Goal: Task Accomplishment & Management: Use online tool/utility

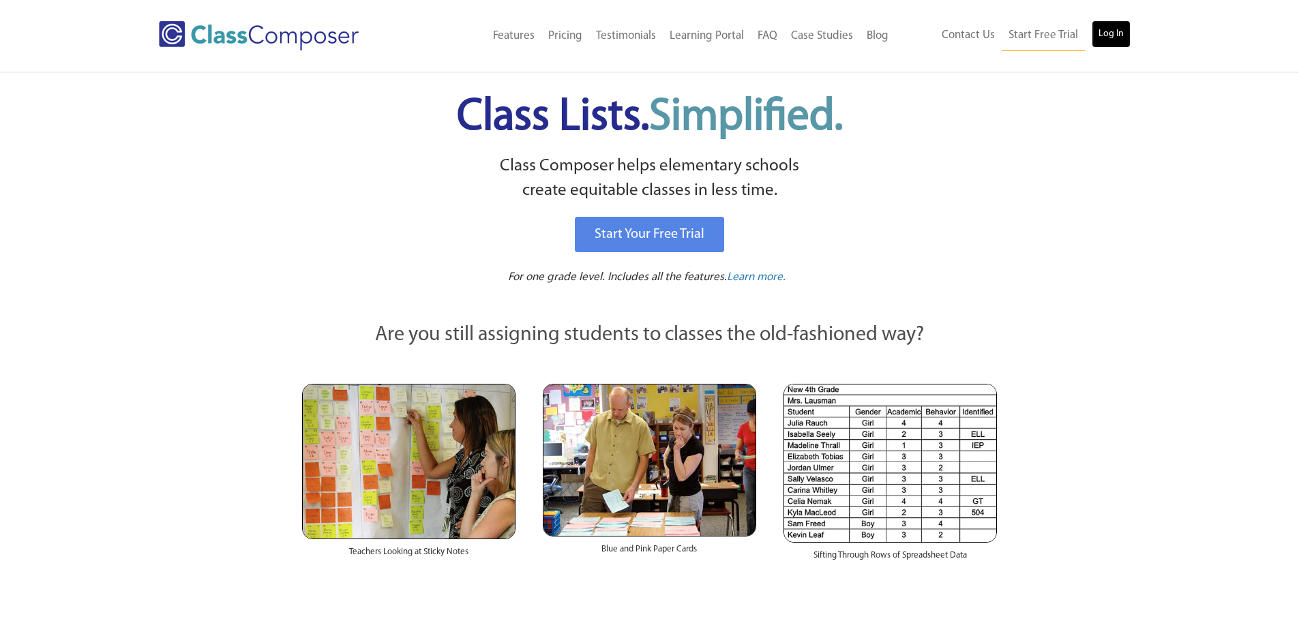
click at [1111, 25] on link "Log In" at bounding box center [1110, 33] width 39 height 27
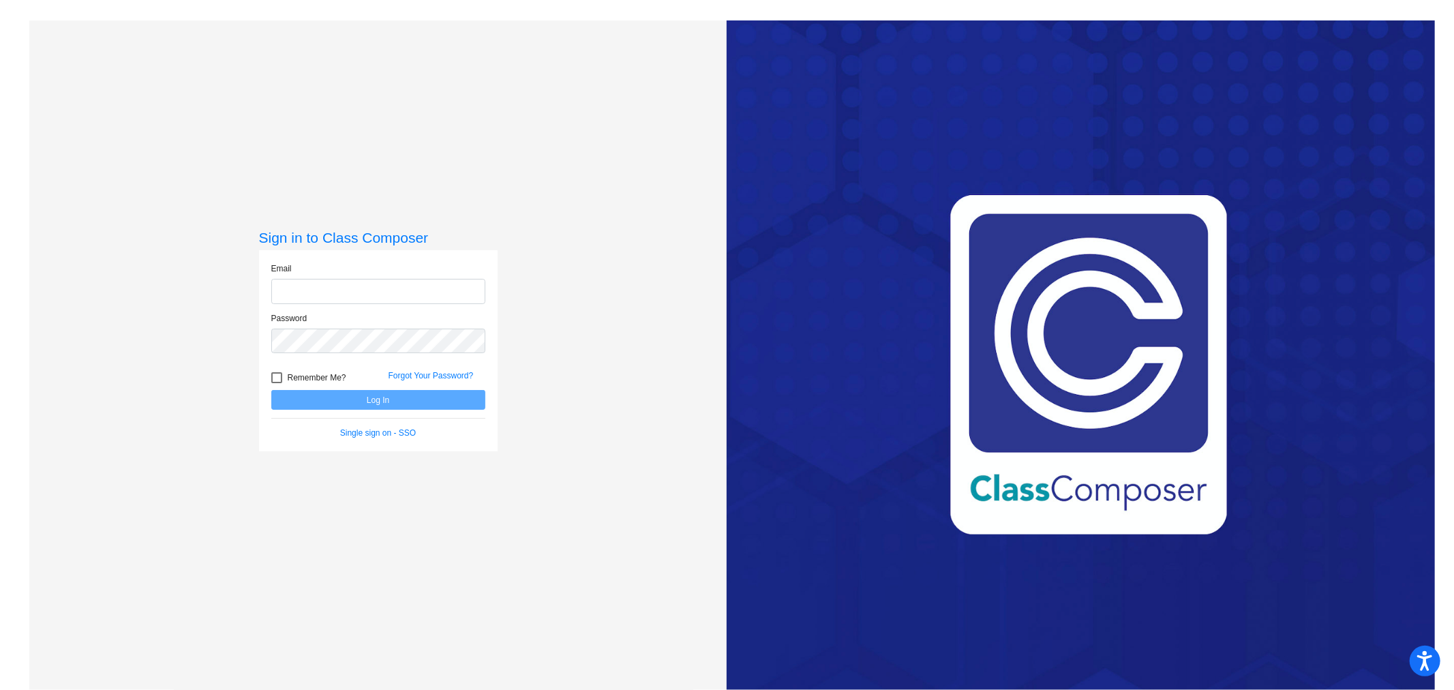
type input "jmattos@ceres.k12.ca.us"
click at [380, 397] on button "Log In" at bounding box center [378, 400] width 214 height 20
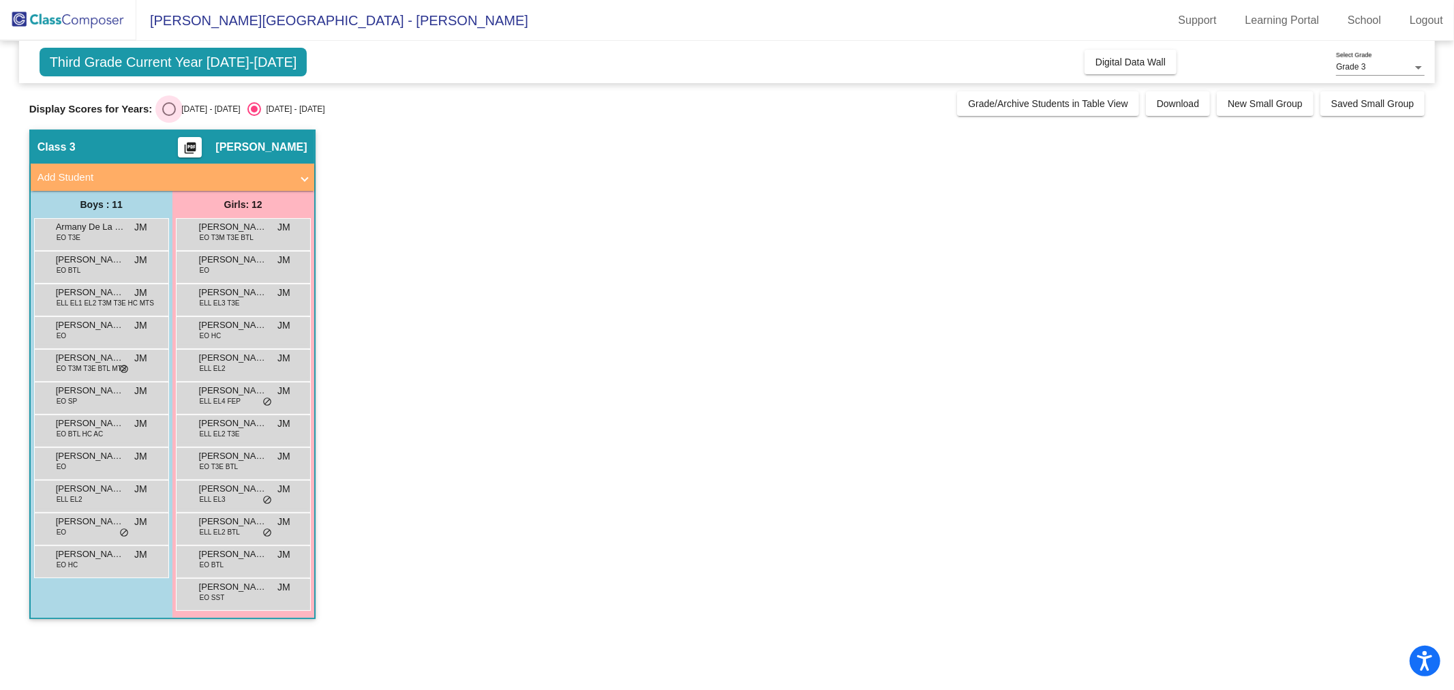
click at [168, 111] on div "Select an option" at bounding box center [169, 109] width 14 height 14
click at [168, 116] on input "2024 - 2025" at bounding box center [168, 116] width 1 height 1
radio input "true"
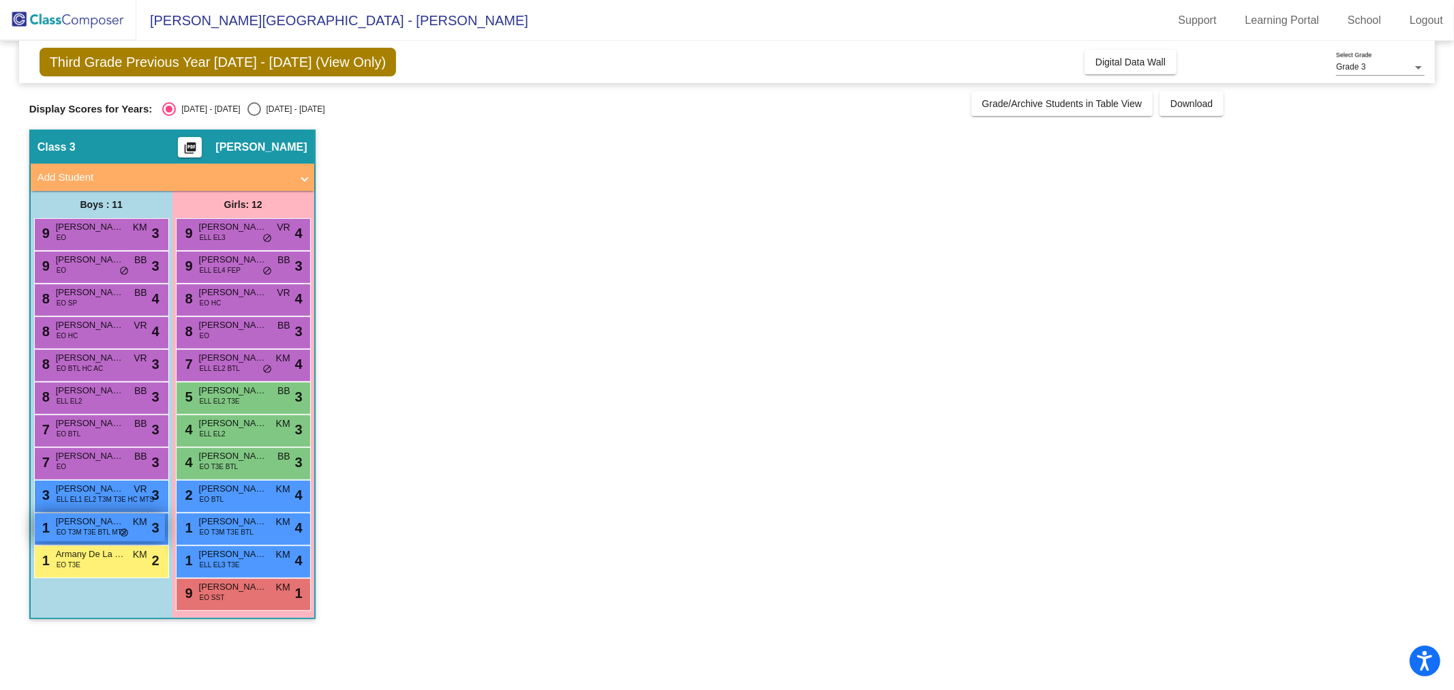
click at [97, 529] on span "EO T3M T3E BTL MTS" at bounding box center [92, 532] width 70 height 10
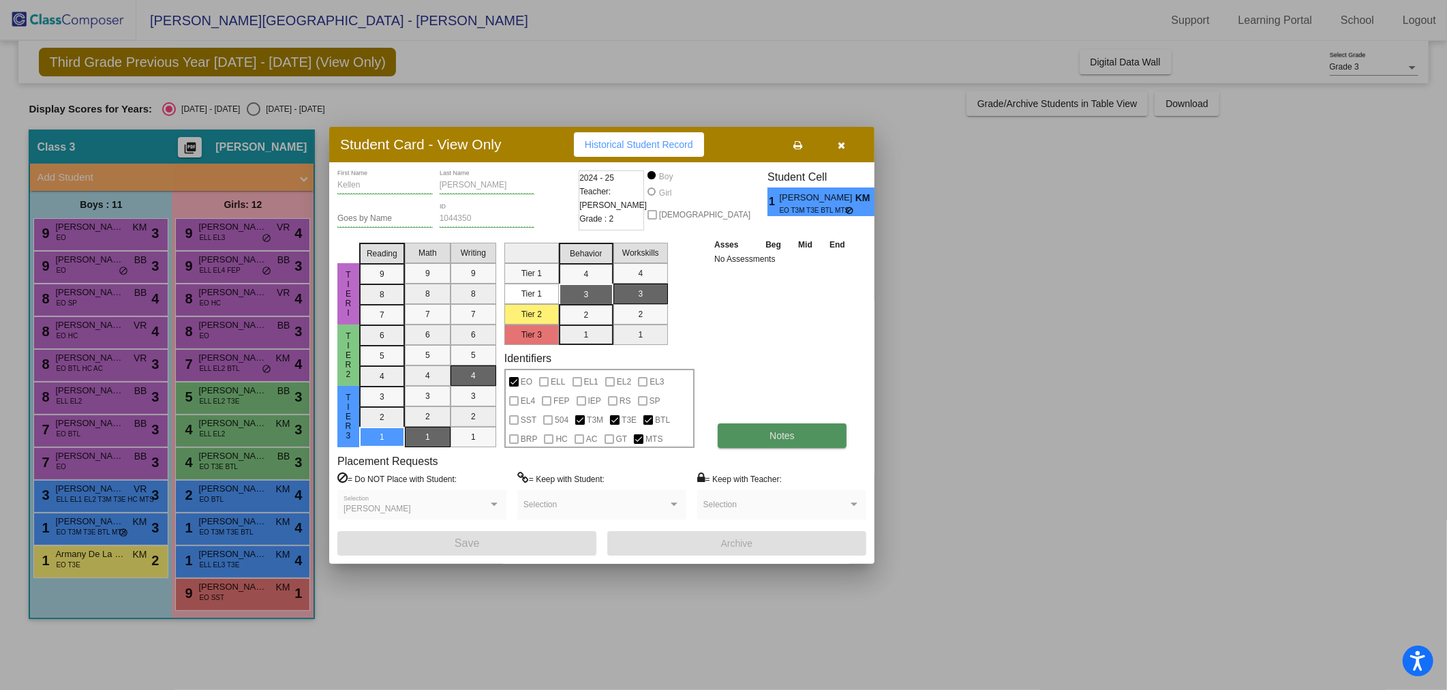
click at [736, 432] on button "Notes" at bounding box center [782, 435] width 129 height 25
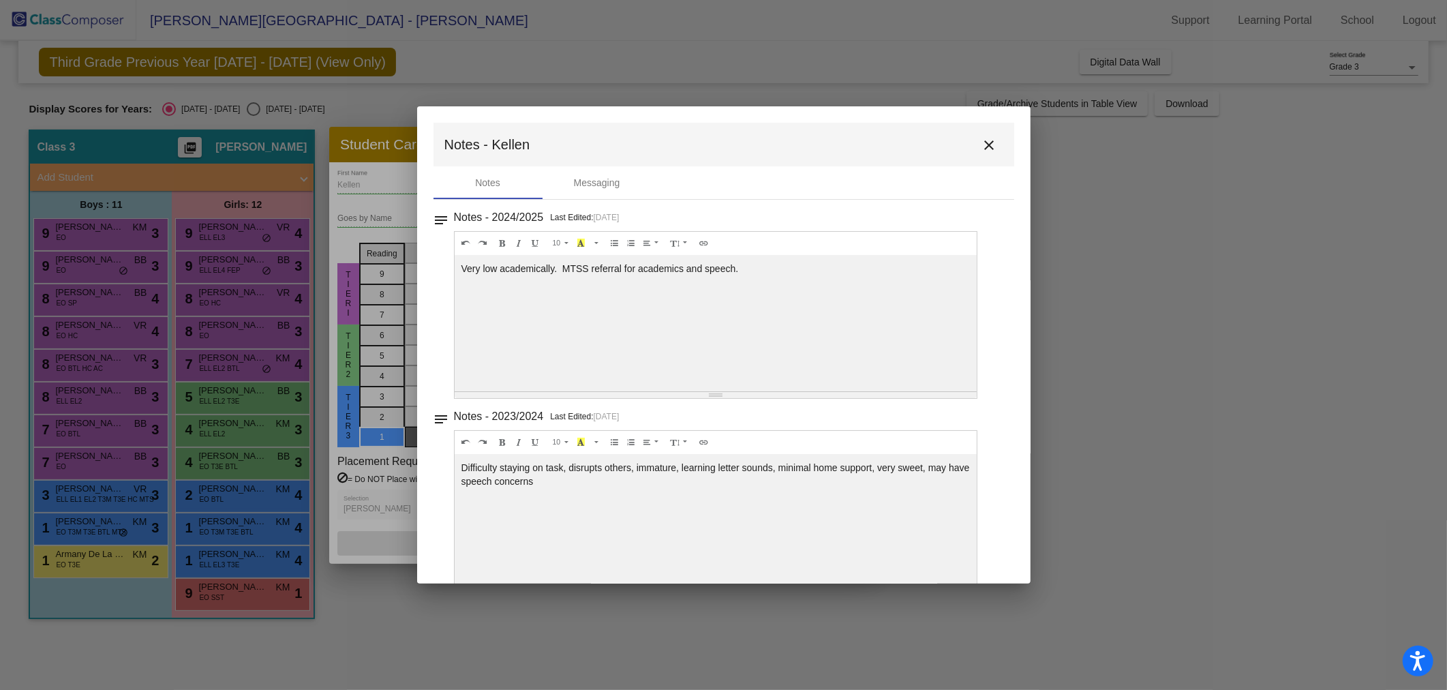
click at [984, 140] on mat-icon "close" at bounding box center [990, 145] width 16 height 16
